Goal: Task Accomplishment & Management: Complete application form

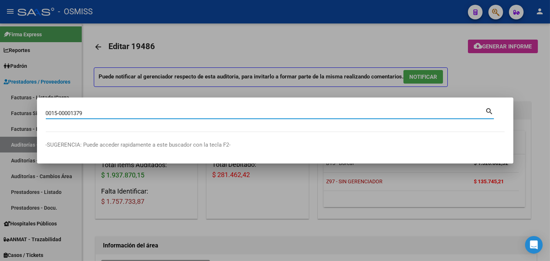
type input "0015-00001379"
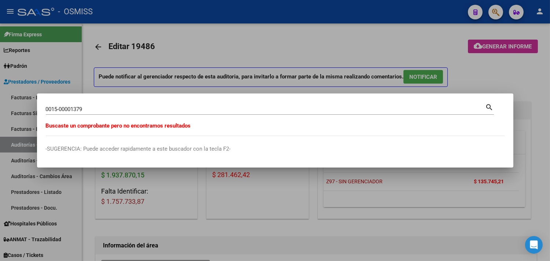
click at [195, 236] on div at bounding box center [275, 130] width 550 height 261
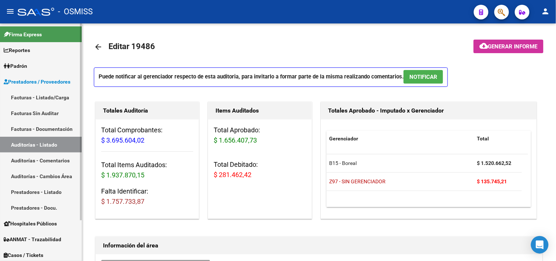
click at [62, 90] on link "Facturas - Listado/Carga" at bounding box center [41, 97] width 82 height 16
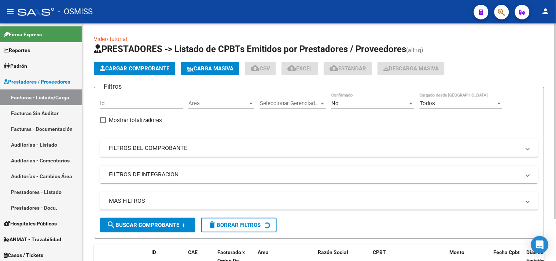
click at [129, 70] on span "Cargar Comprobante" at bounding box center [135, 68] width 70 height 7
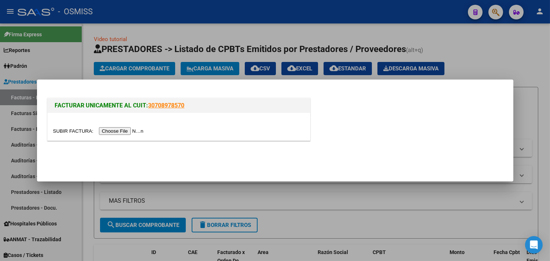
click at [130, 132] on input "file" at bounding box center [99, 131] width 93 height 8
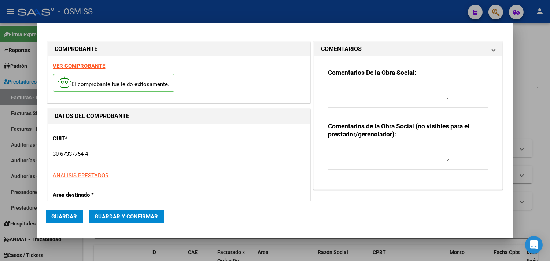
type input "[DATE]"
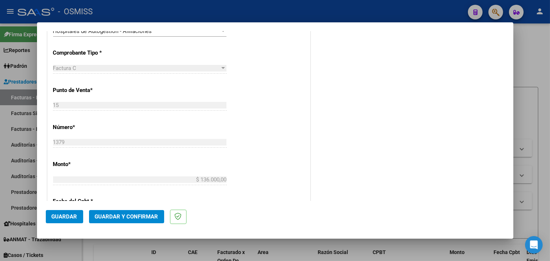
scroll to position [203, 0]
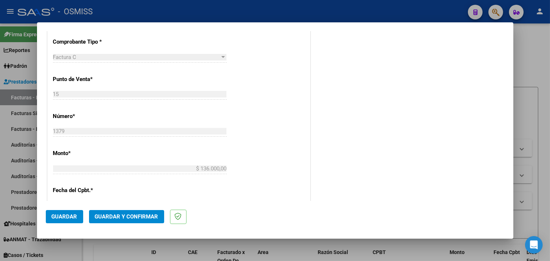
click at [142, 214] on span "Guardar y Confirmar" at bounding box center [126, 216] width 63 height 7
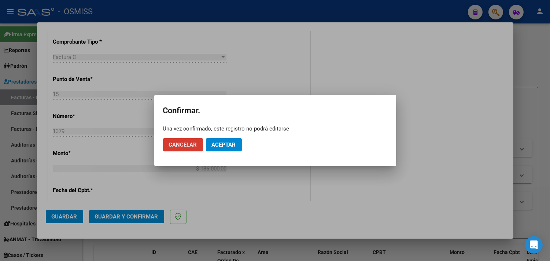
click at [228, 143] on span "Aceptar" at bounding box center [224, 144] width 24 height 7
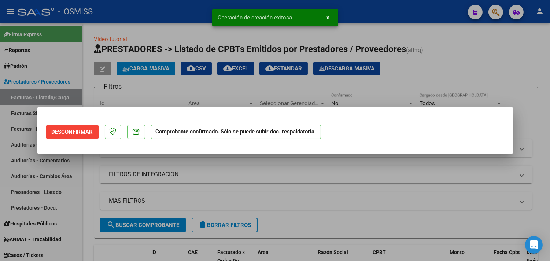
scroll to position [0, 0]
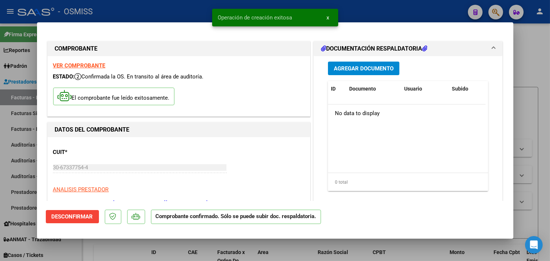
click at [532, 71] on div at bounding box center [275, 130] width 550 height 261
type input "$ 0,00"
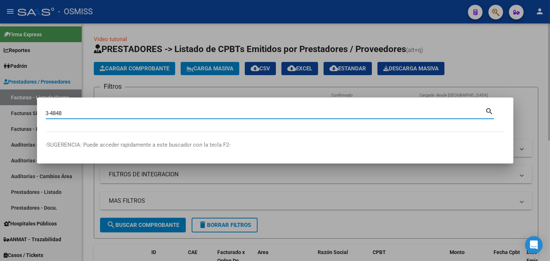
type input "3-4848"
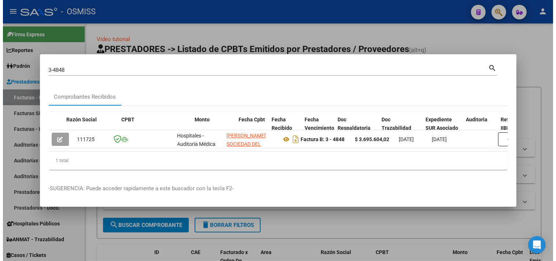
scroll to position [0, 441]
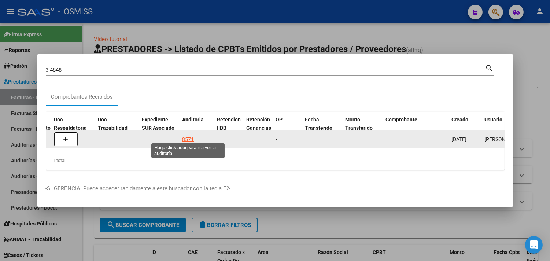
click at [191, 138] on div "8571" at bounding box center [188, 139] width 12 height 8
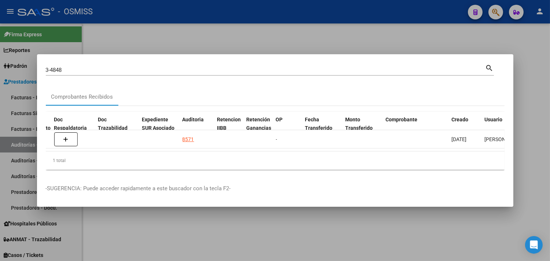
click at [537, 84] on div at bounding box center [275, 130] width 550 height 261
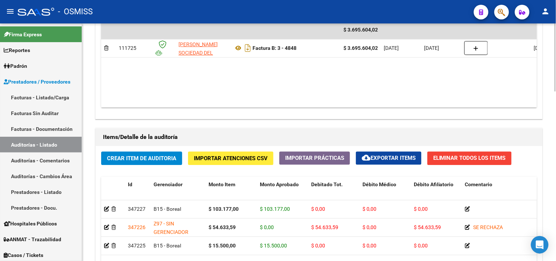
scroll to position [511, 0]
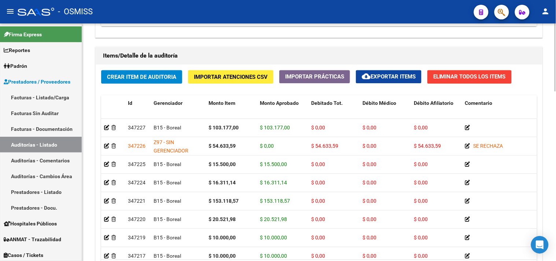
click at [542, 137] on div "Crear Item de Auditoria Importar Atenciones CSV Importar Prácticas cloud_downlo…" at bounding box center [319, 176] width 447 height 225
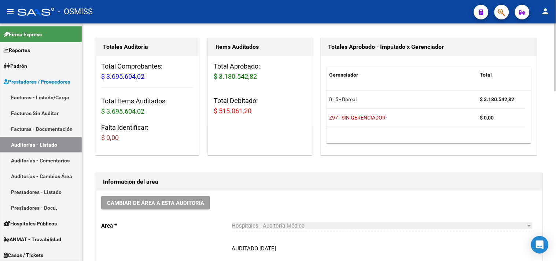
scroll to position [23, 0]
